Goal: Task Accomplishment & Management: Complete application form

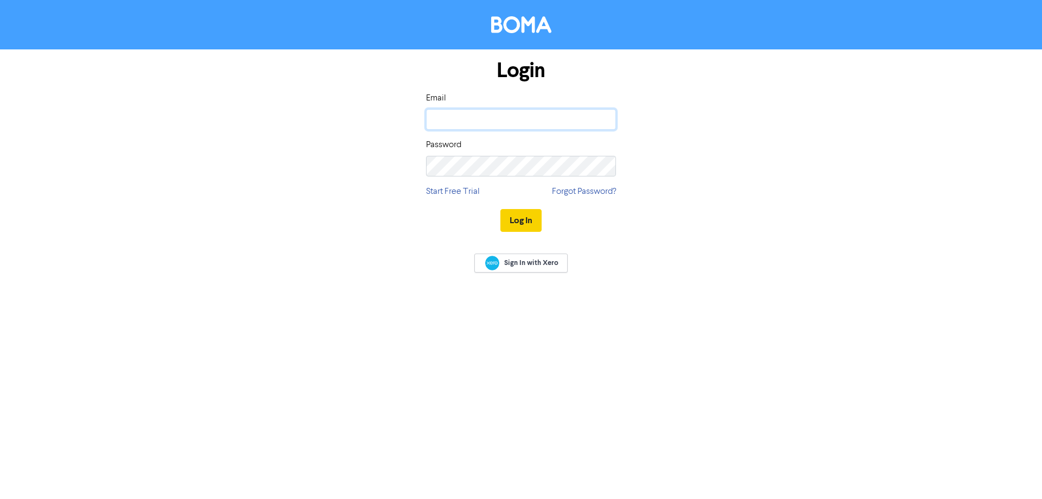
type input "[PERSON_NAME][EMAIL_ADDRESS][DOMAIN_NAME]"
click at [524, 223] on button "Log In" at bounding box center [520, 220] width 41 height 23
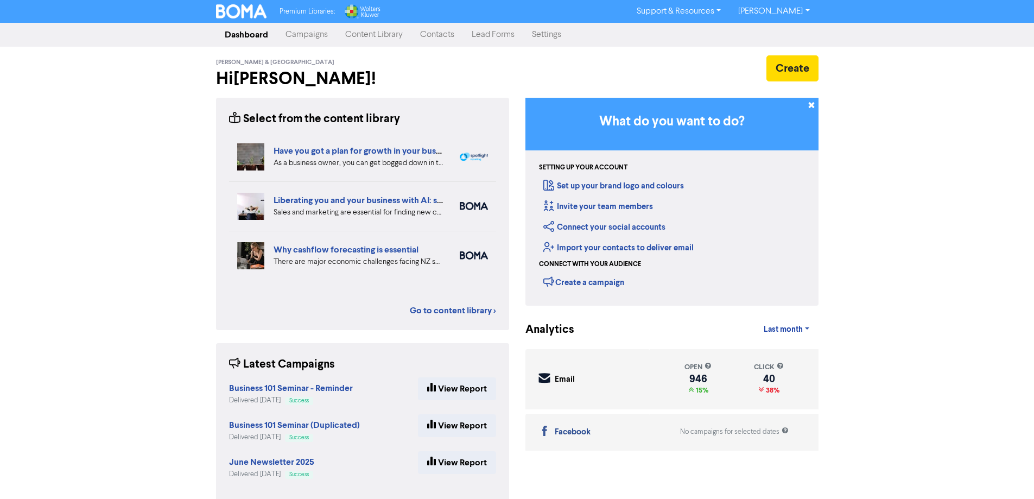
click at [438, 34] on link "Contacts" at bounding box center [437, 35] width 52 height 22
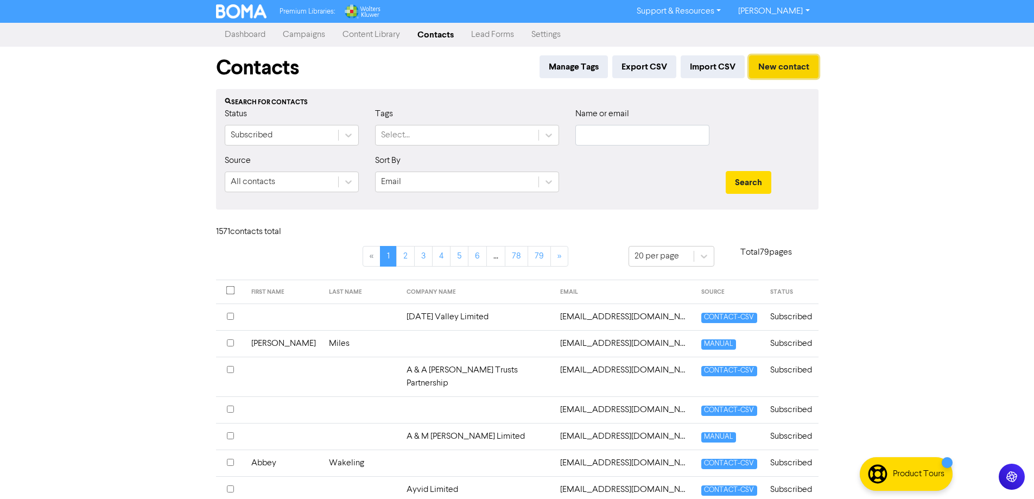
click at [764, 65] on button "New contact" at bounding box center [783, 66] width 69 height 23
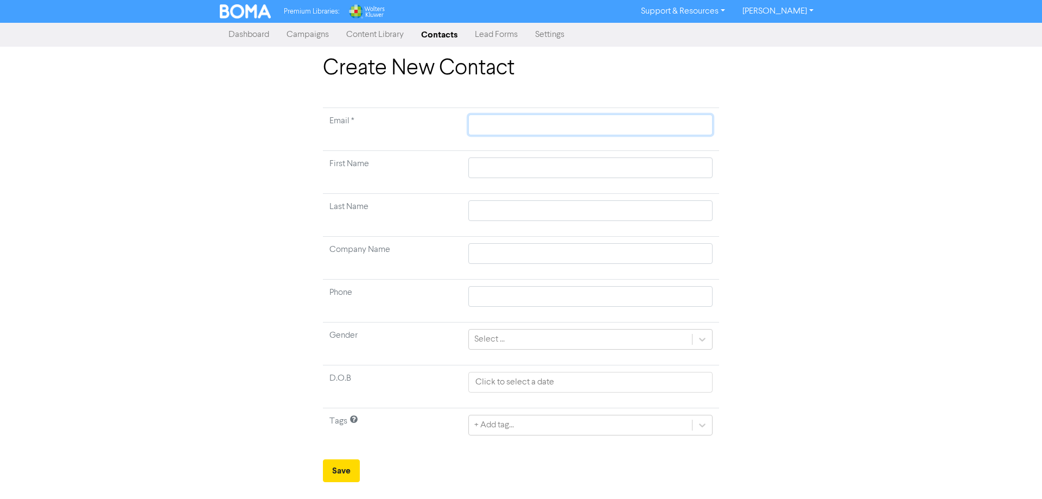
click at [541, 129] on input "text" at bounding box center [590, 125] width 244 height 21
paste input "[PERSON_NAME][EMAIL_ADDRESS][DOMAIN_NAME]"
type input "[PERSON_NAME][EMAIL_ADDRESS][DOMAIN_NAME]"
click at [539, 162] on input "text" at bounding box center [590, 167] width 244 height 21
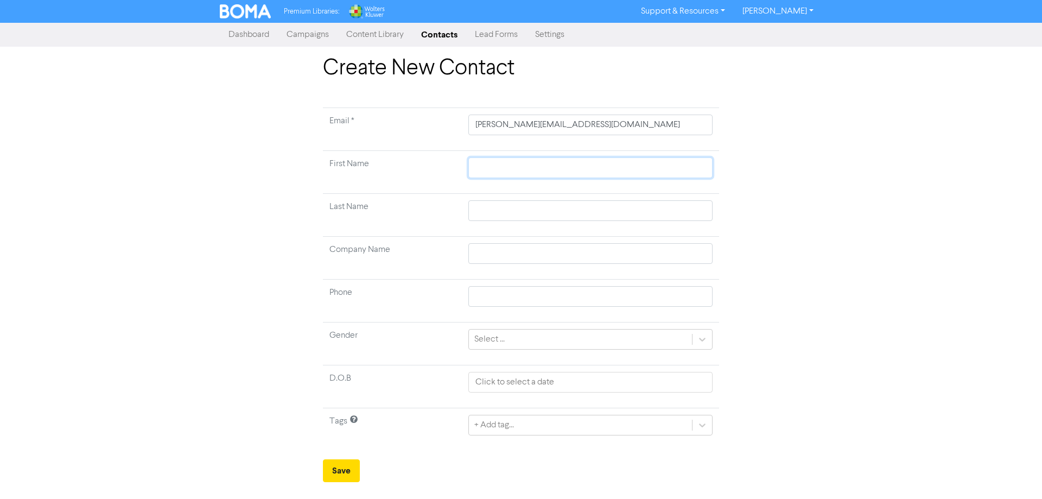
type input "D"
type input "De"
type input "Den"
type input "Denn"
type input "Denni"
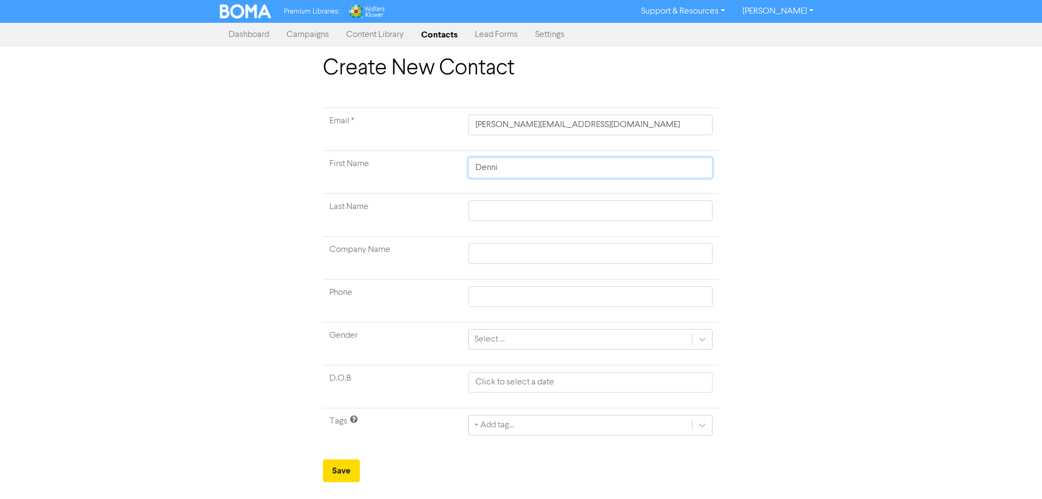
type input "[PERSON_NAME]"
click at [523, 209] on input "text" at bounding box center [590, 210] width 244 height 21
type input "D"
type input "Dr"
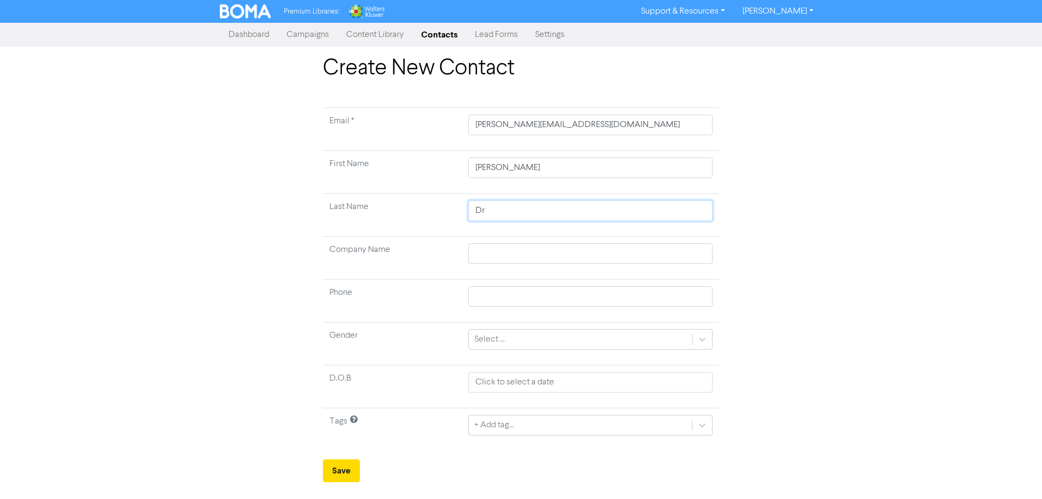
type input "Dra"
type input "Drav"
type input "Dravi"
type input "Dravit"
type input "Dravitz"
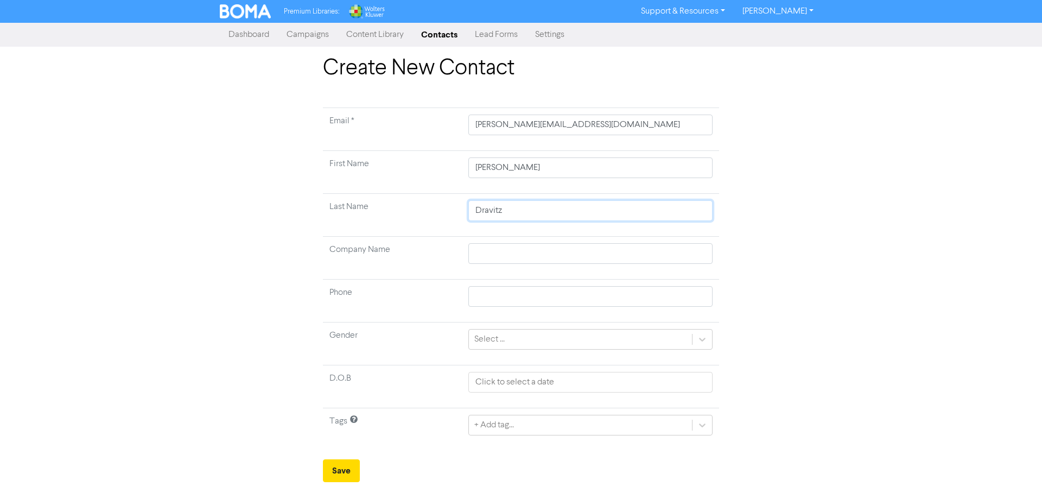
type input "Dravitzk"
type input "Dravitzki"
click at [339, 469] on button "Save" at bounding box center [341, 470] width 37 height 23
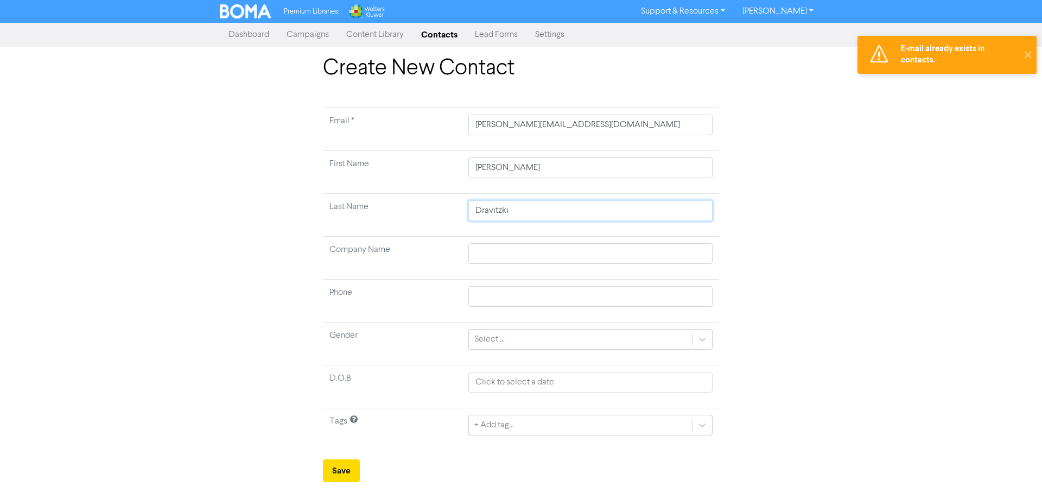
drag, startPoint x: 522, startPoint y: 217, endPoint x: 457, endPoint y: 213, distance: 64.7
click at [458, 214] on tr "Last Name Dravitzki" at bounding box center [521, 215] width 396 height 43
drag, startPoint x: 516, startPoint y: 166, endPoint x: 435, endPoint y: 172, distance: 81.0
click at [435, 172] on tr "First Name [PERSON_NAME]" at bounding box center [521, 172] width 396 height 43
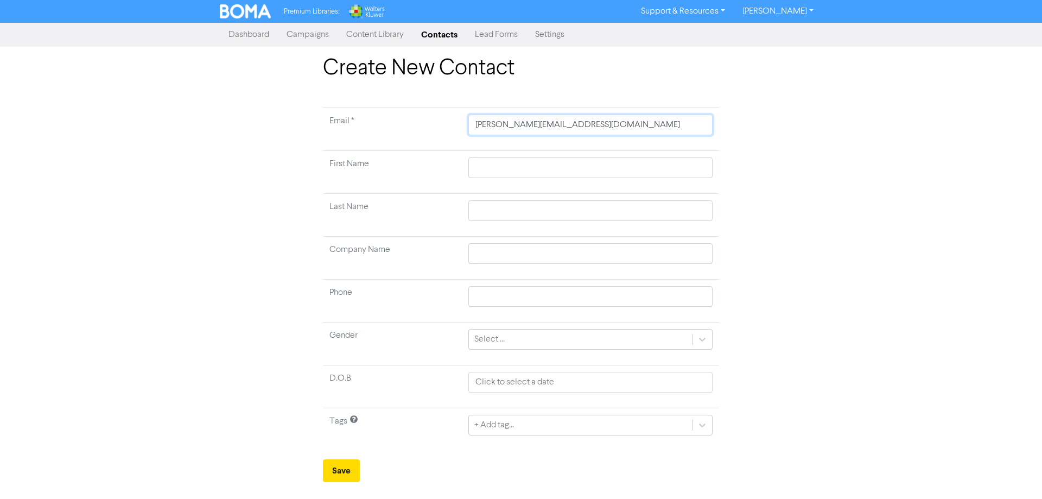
drag, startPoint x: 590, startPoint y: 123, endPoint x: 420, endPoint y: 136, distance: 170.3
click at [420, 136] on tr "Email * [PERSON_NAME][EMAIL_ADDRESS][DOMAIN_NAME]" at bounding box center [521, 129] width 396 height 43
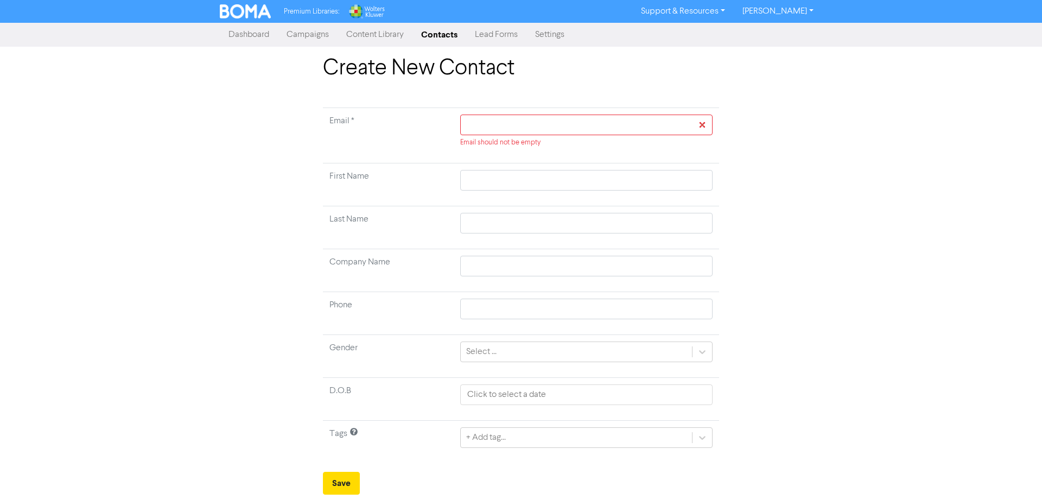
click at [437, 34] on link "Contacts" at bounding box center [439, 35] width 54 height 22
